Goal: Obtain resource: Download file/media

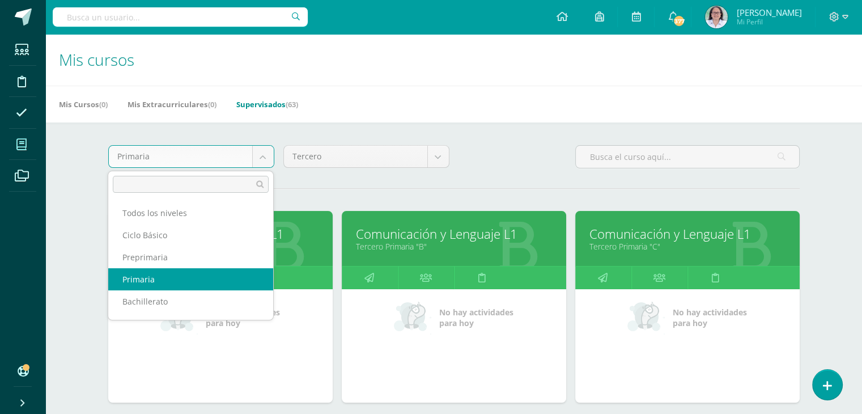
click at [260, 164] on body "Estudiantes Disciplina Asistencia Mis cursos Archivos Soporte Ayuda Reportar un…" at bounding box center [431, 248] width 862 height 496
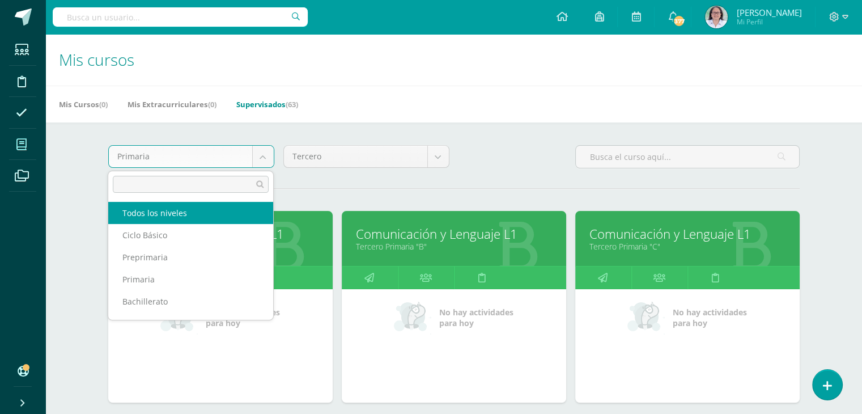
scroll to position [15, 0]
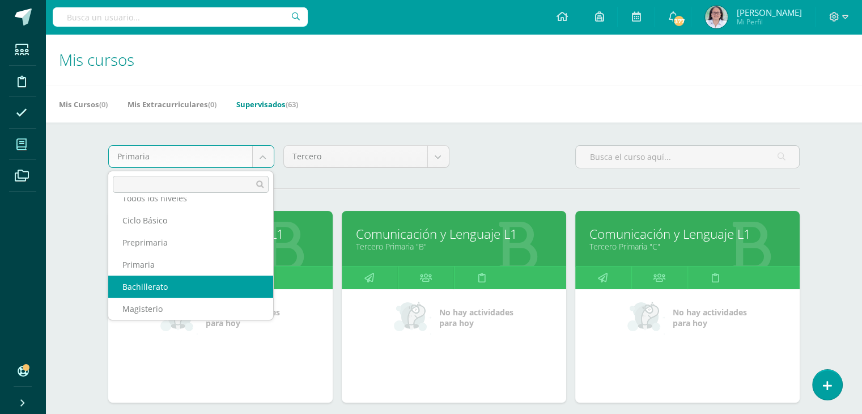
select select "9"
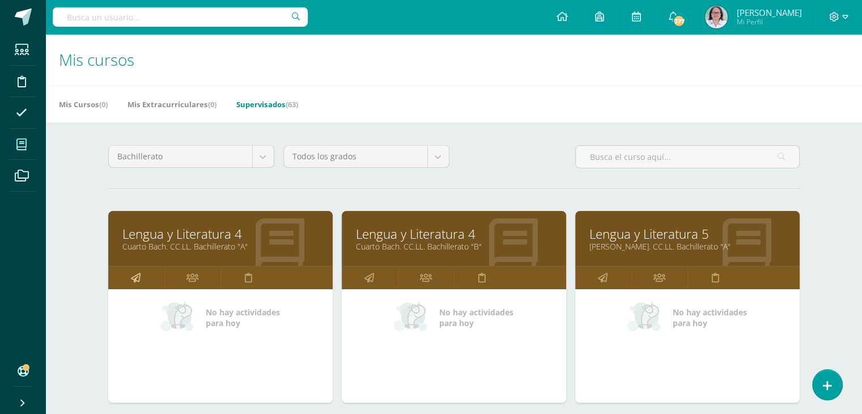
click at [129, 277] on link at bounding box center [136, 277] width 56 height 23
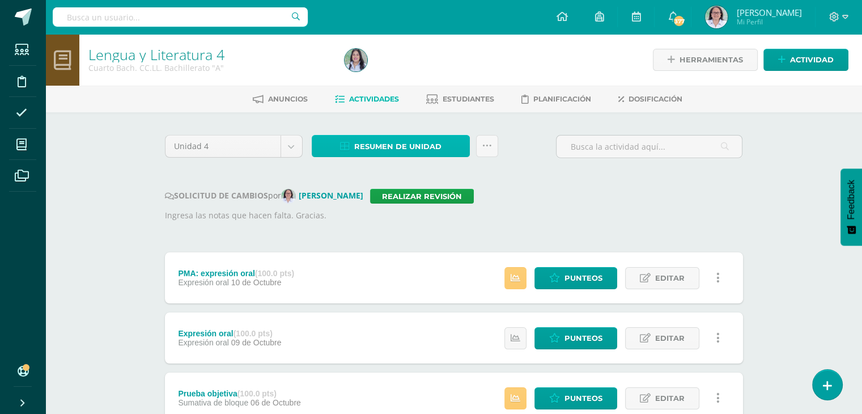
click at [389, 148] on span "Resumen de unidad" at bounding box center [397, 146] width 87 height 21
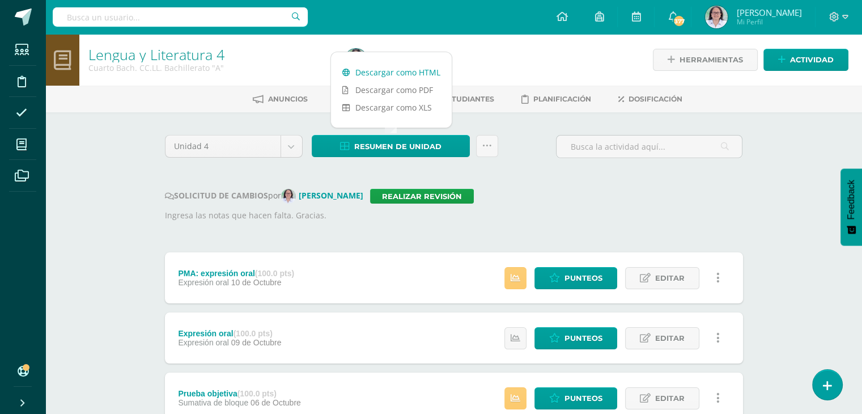
click at [396, 74] on link "Descargar como HTML" at bounding box center [391, 72] width 121 height 18
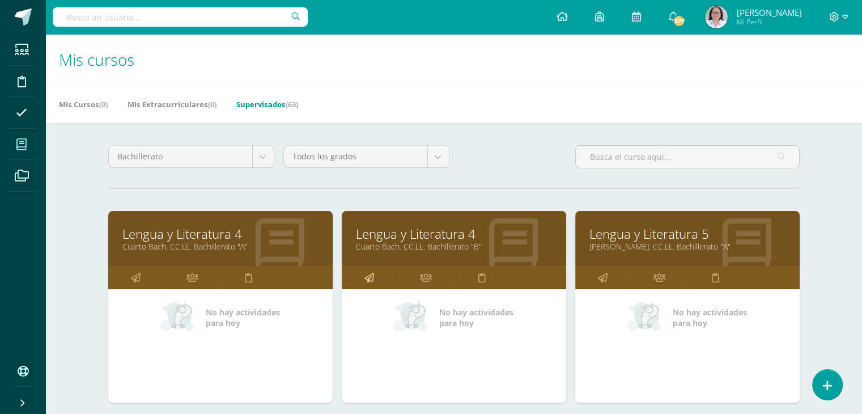
click at [371, 270] on icon at bounding box center [369, 277] width 10 height 22
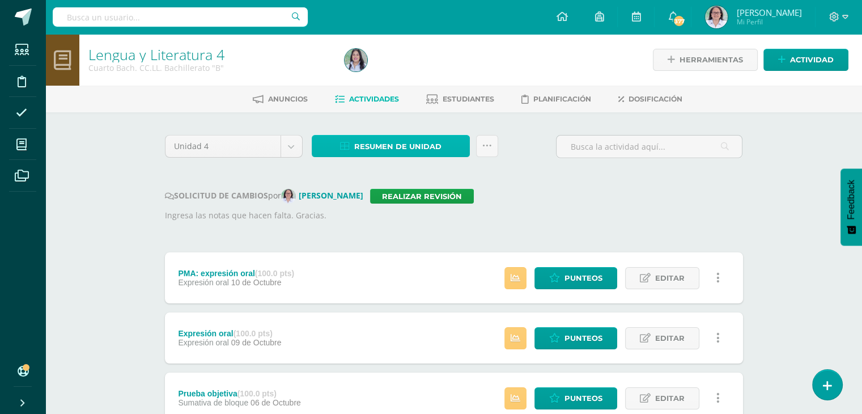
click at [390, 145] on span "Resumen de unidad" at bounding box center [397, 146] width 87 height 21
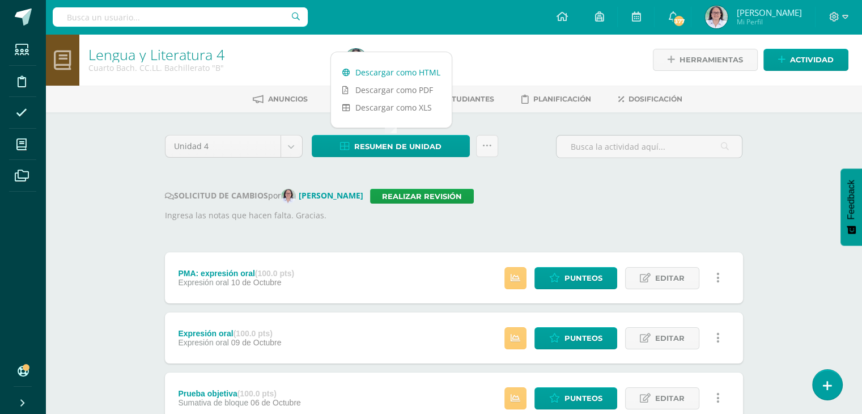
click at [400, 73] on link "Descargar como HTML" at bounding box center [391, 72] width 121 height 18
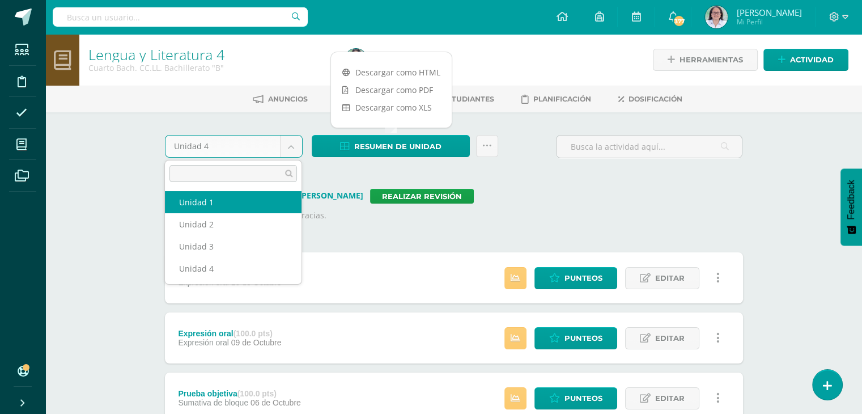
select select "Unidad 1"
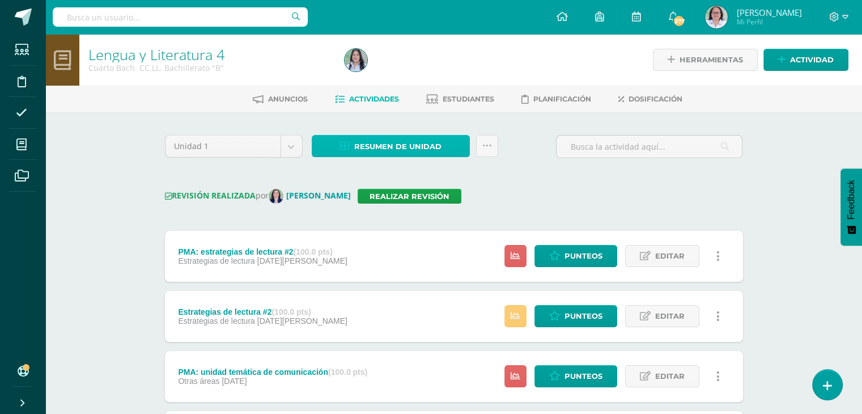
click at [392, 141] on span "Resumen de unidad" at bounding box center [397, 146] width 87 height 21
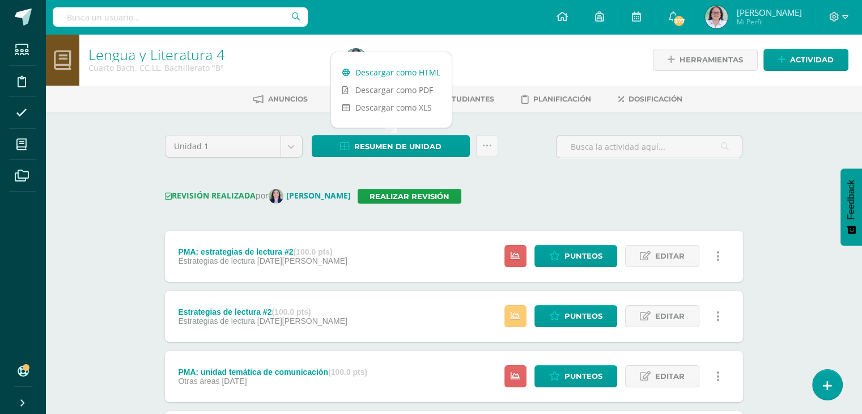
click at [398, 73] on link "Descargar como HTML" at bounding box center [391, 72] width 121 height 18
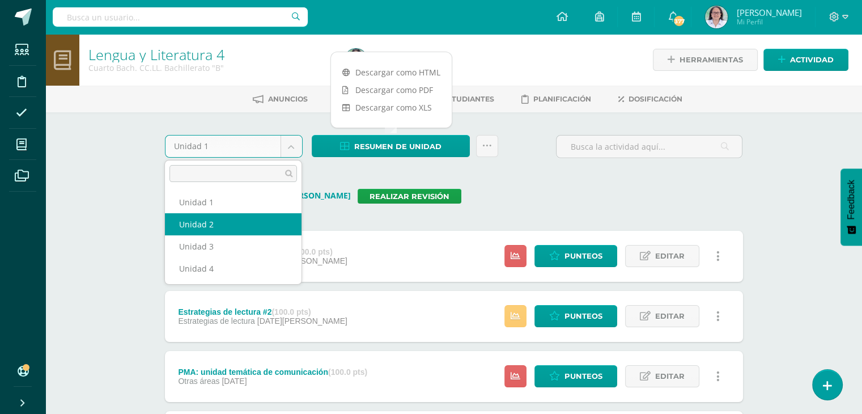
select select "Unidad 2"
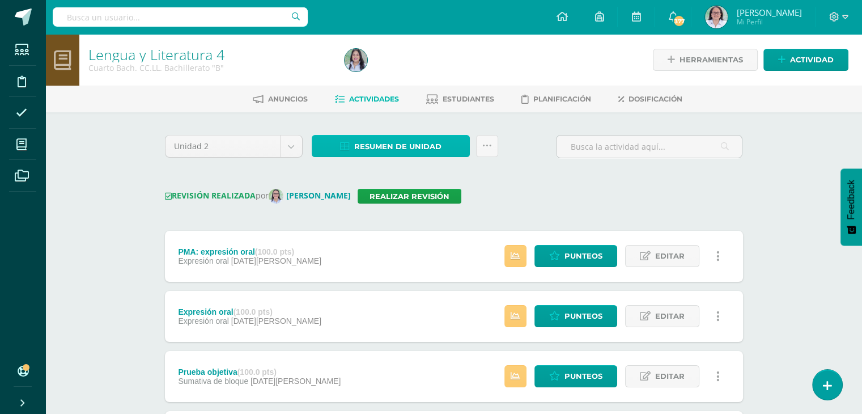
click at [397, 146] on span "Resumen de unidad" at bounding box center [397, 146] width 87 height 21
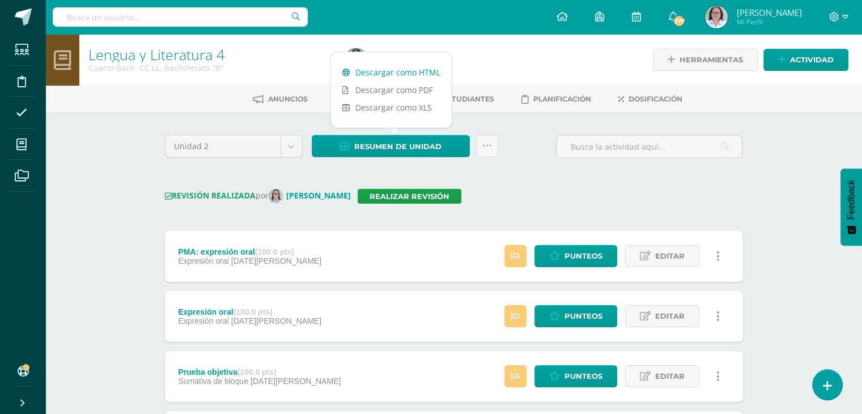
click at [415, 71] on link "Descargar como HTML" at bounding box center [391, 72] width 121 height 18
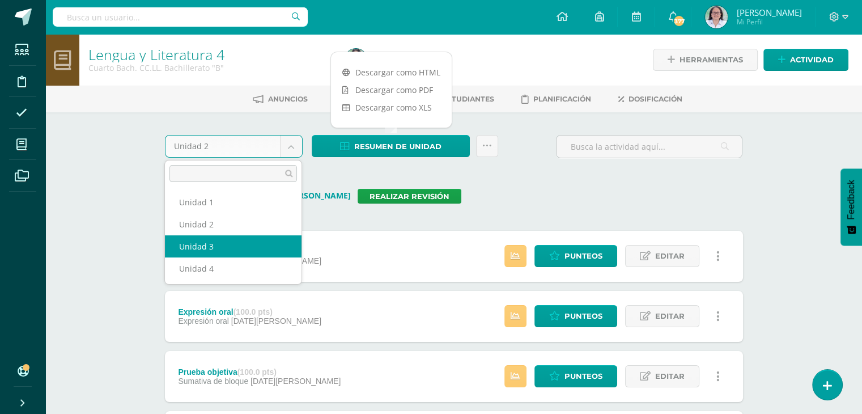
select select "Unidad 3"
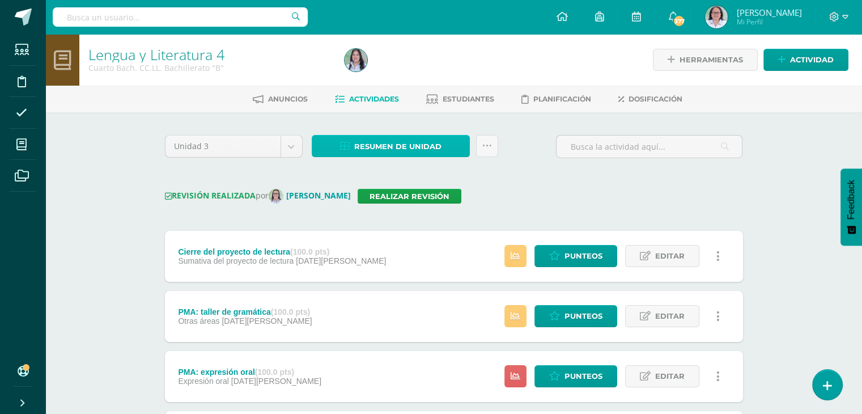
click at [406, 147] on span "Resumen de unidad" at bounding box center [397, 146] width 87 height 21
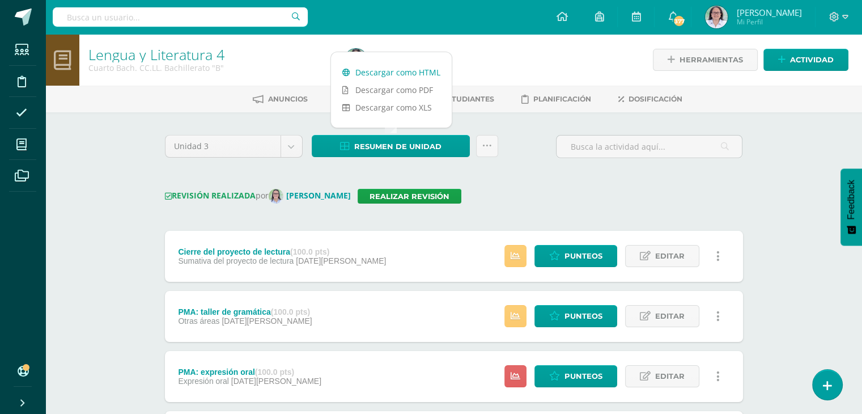
click at [402, 72] on link "Descargar como HTML" at bounding box center [391, 72] width 121 height 18
